Goal: Transaction & Acquisition: Purchase product/service

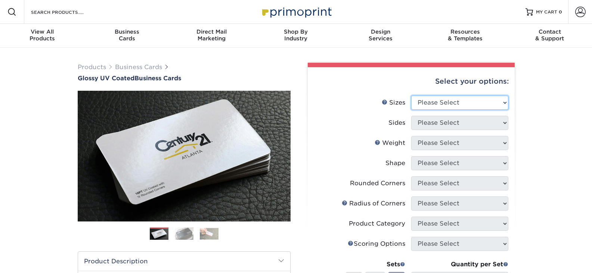
click at [452, 100] on select "Please Select 1.5" x 3.5" - Mini 1.75" x 3.5" - Mini 2" x 2" - Square 2" x 3" -…" at bounding box center [460, 103] width 97 height 14
select select "2.00x3.50"
click at [412, 96] on select "Please Select 1.5" x 3.5" - Mini 1.75" x 3.5" - Mini 2" x 2" - Square 2" x 3" -…" at bounding box center [460, 103] width 97 height 14
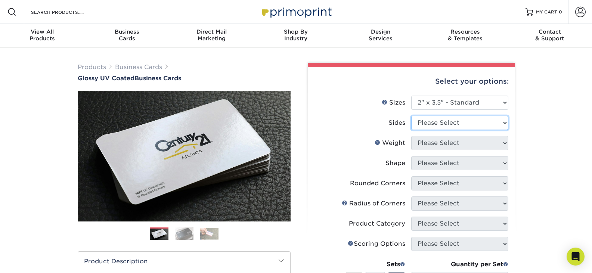
click at [455, 122] on select "Please Select Print Both Sides Print Front Only" at bounding box center [460, 123] width 97 height 14
select select "13abbda7-1d64-4f25-8bb2-c179b224825d"
click at [412, 116] on select "Please Select Print Both Sides Print Front Only" at bounding box center [460, 123] width 97 height 14
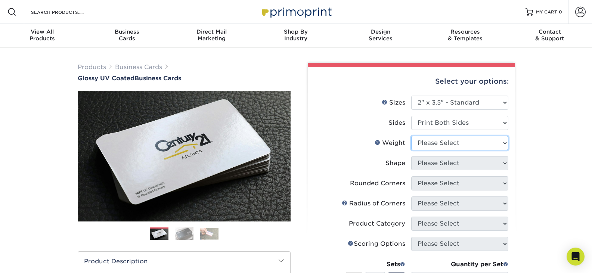
click at [459, 142] on select "Please Select 16PT 14PT" at bounding box center [460, 143] width 97 height 14
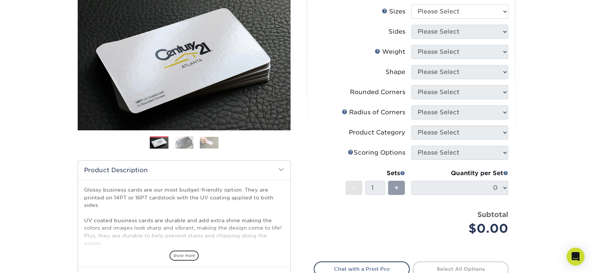
scroll to position [112, 0]
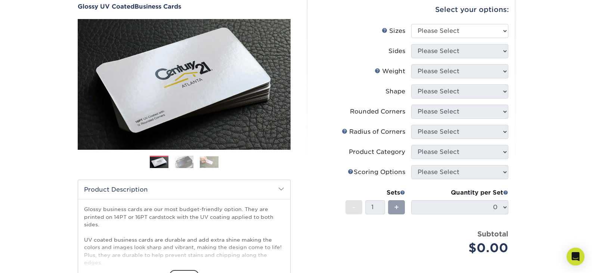
scroll to position [75, 0]
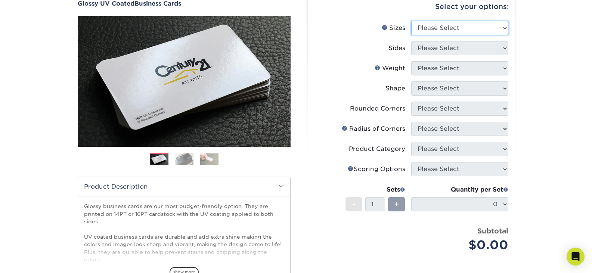
click at [453, 28] on select "Please Select 1.5" x 3.5" - Mini 1.75" x 3.5" - Mini 2" x 2" - Square 2" x 3" -…" at bounding box center [460, 28] width 97 height 14
select select "2.00x3.50"
click at [412, 21] on select "Please Select 1.5" x 3.5" - Mini 1.75" x 3.5" - Mini 2" x 2" - Square 2" x 3" -…" at bounding box center [460, 28] width 97 height 14
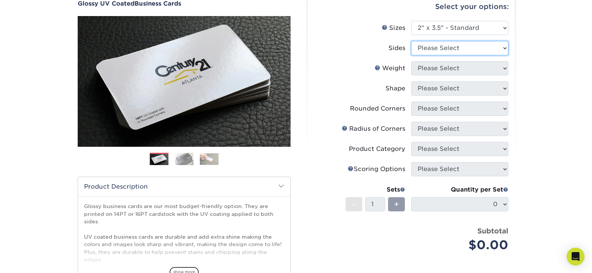
click at [444, 49] on select "Please Select Print Both Sides Print Front Only" at bounding box center [460, 48] width 97 height 14
select select "13abbda7-1d64-4f25-8bb2-c179b224825d"
click at [412, 41] on select "Please Select Print Both Sides Print Front Only" at bounding box center [460, 48] width 97 height 14
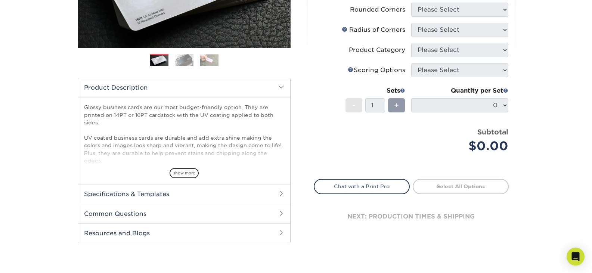
scroll to position [187, 0]
